Goal: Transaction & Acquisition: Purchase product/service

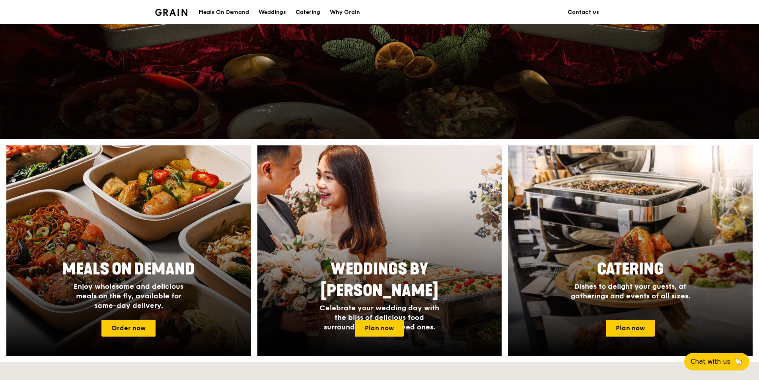
scroll to position [239, 0]
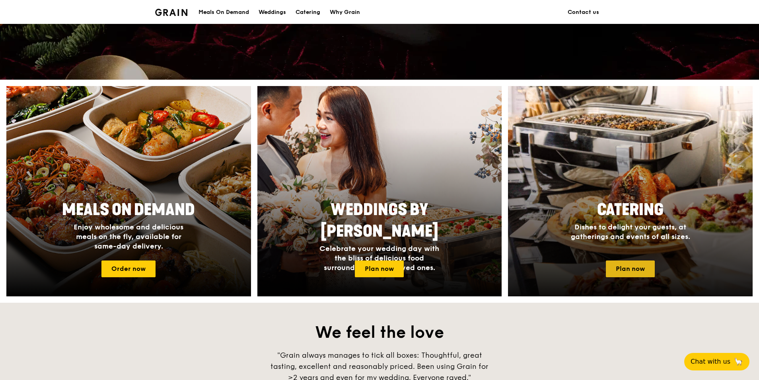
click at [635, 269] on link "Plan now" at bounding box center [630, 268] width 49 height 17
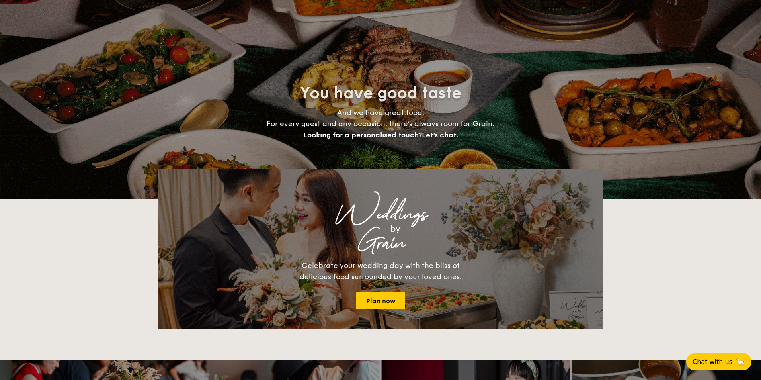
select select
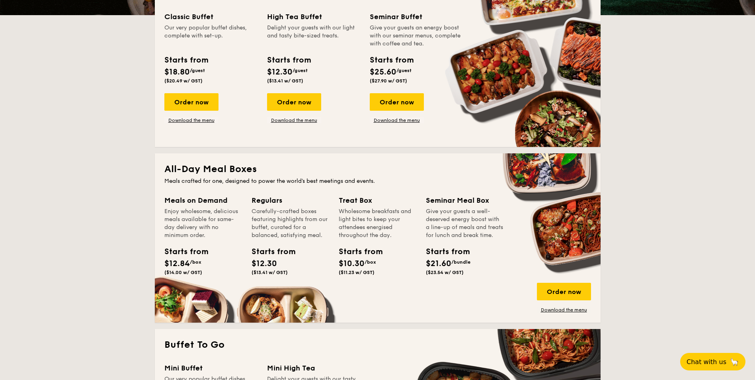
scroll to position [239, 0]
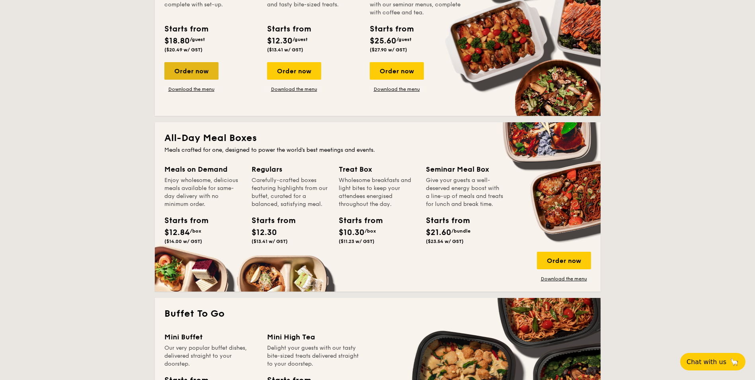
click at [194, 70] on div "Order now" at bounding box center [191, 71] width 54 height 18
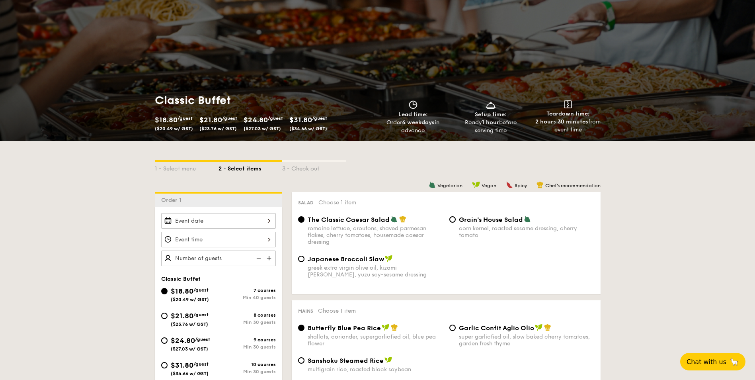
scroll to position [119, 0]
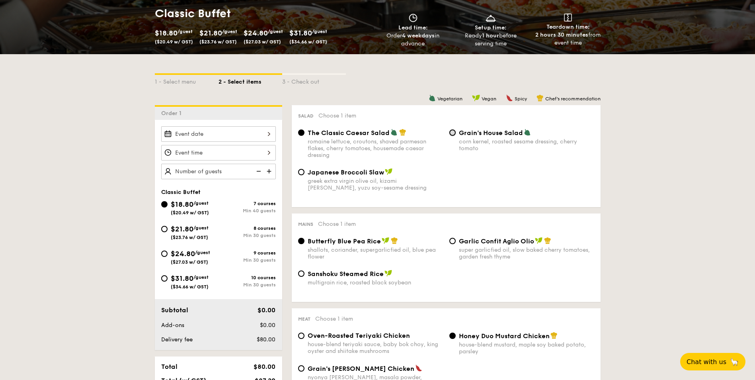
click at [451, 130] on input "Grain's House Salad corn kernel, roasted sesame dressing, cherry tomato" at bounding box center [452, 132] width 6 height 6
radio input "true"
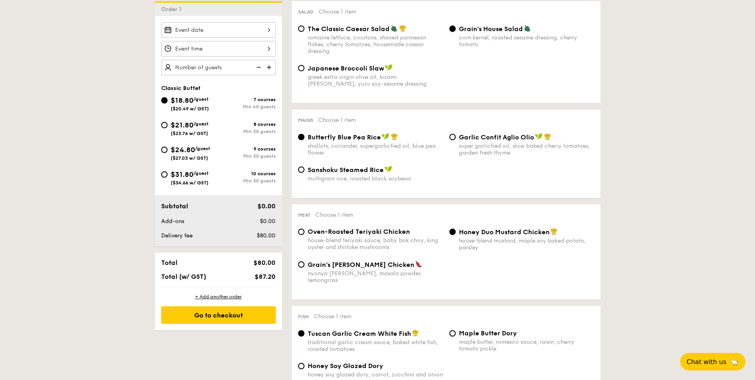
scroll to position [239, 0]
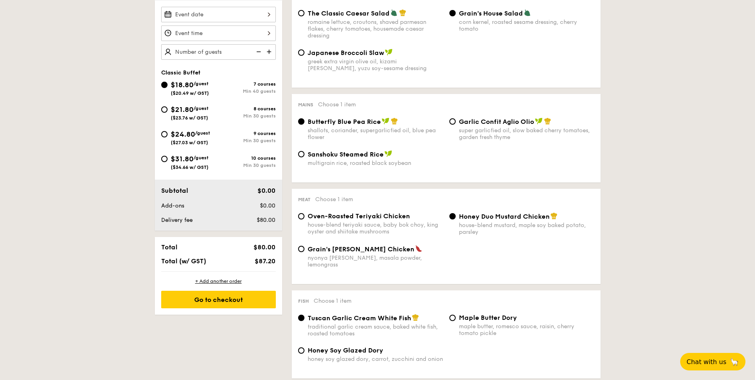
click at [455, 123] on div "Garlic Confit Aglio Olio super garlicfied oil, slow baked cherry tomatoes, gard…" at bounding box center [521, 128] width 151 height 23
click at [448, 124] on div "Garlic Confit Aglio Olio super garlicfied oil, slow baked cherry tomatoes, gard…" at bounding box center [521, 128] width 151 height 23
click at [450, 123] on input "Garlic Confit Aglio Olio super garlicfied oil, slow baked cherry tomatoes, gard…" at bounding box center [452, 121] width 6 height 6
radio input "true"
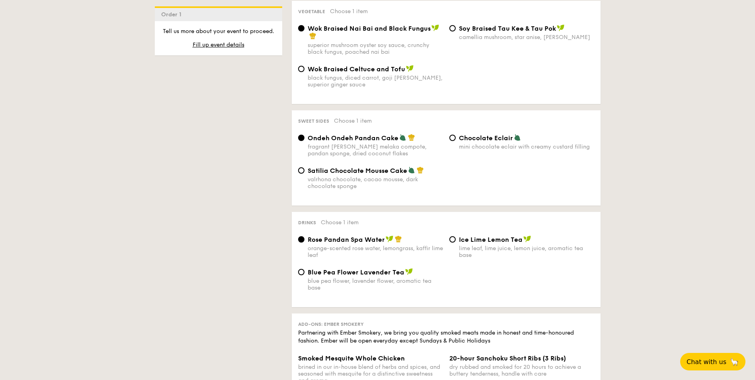
scroll to position [637, 0]
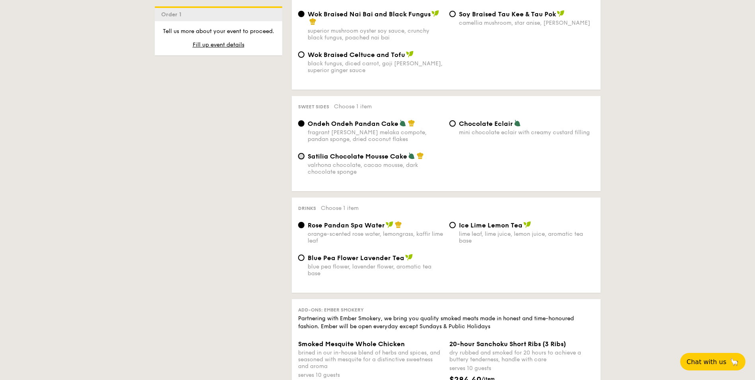
click at [302, 153] on input "Satilia Chocolate Mousse Cake valrhona chocolate, cacao mousse, dark chocolate …" at bounding box center [301, 156] width 6 height 6
radio input "true"
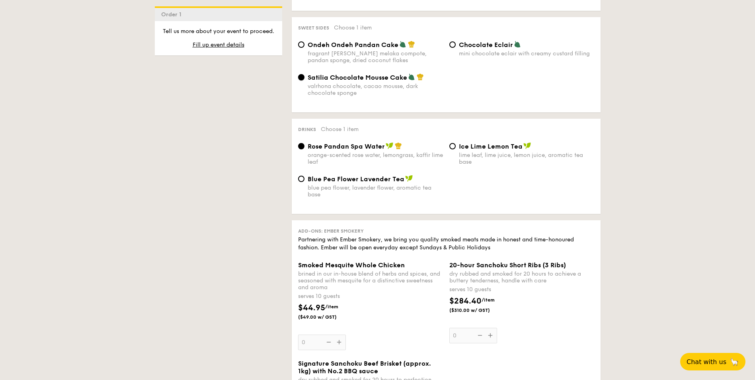
scroll to position [716, 0]
click at [449, 142] on input "Ice Lime Lemon Tea lime leaf, lime juice, lemon juice, aromatic tea base" at bounding box center [452, 145] width 6 height 6
radio input "true"
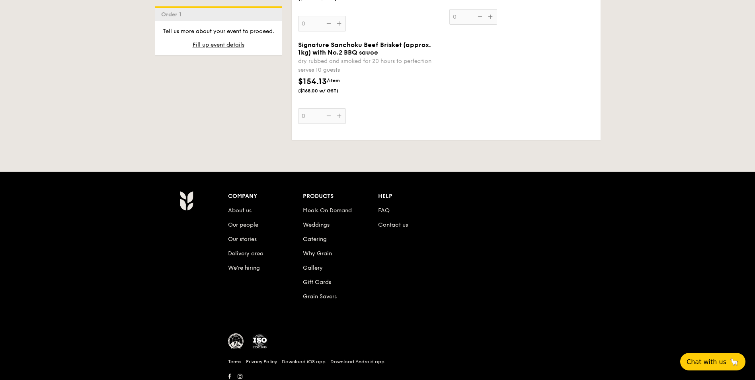
scroll to position [1034, 0]
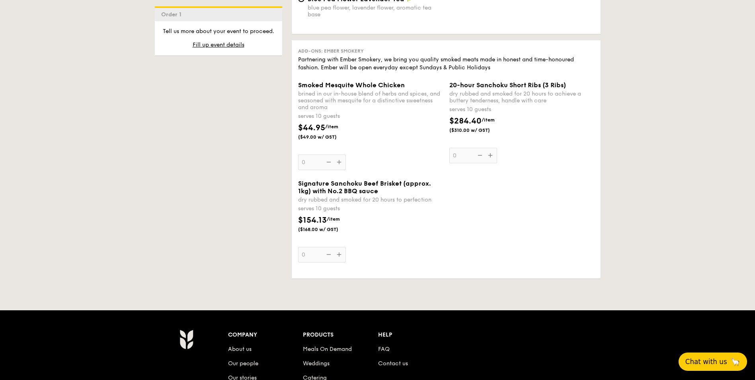
click at [699, 363] on span "Chat with us" at bounding box center [706, 361] width 42 height 8
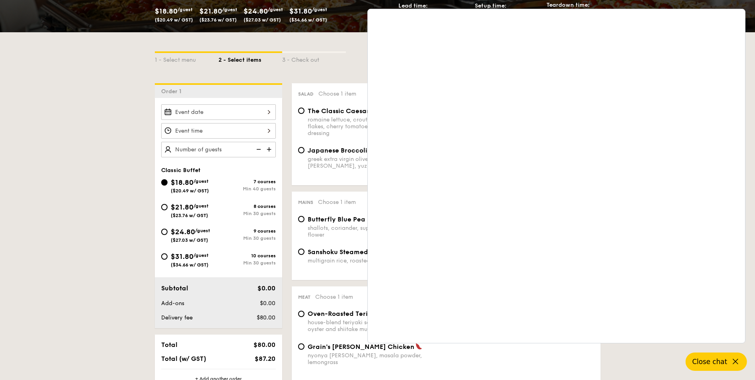
scroll to position [139, 0]
